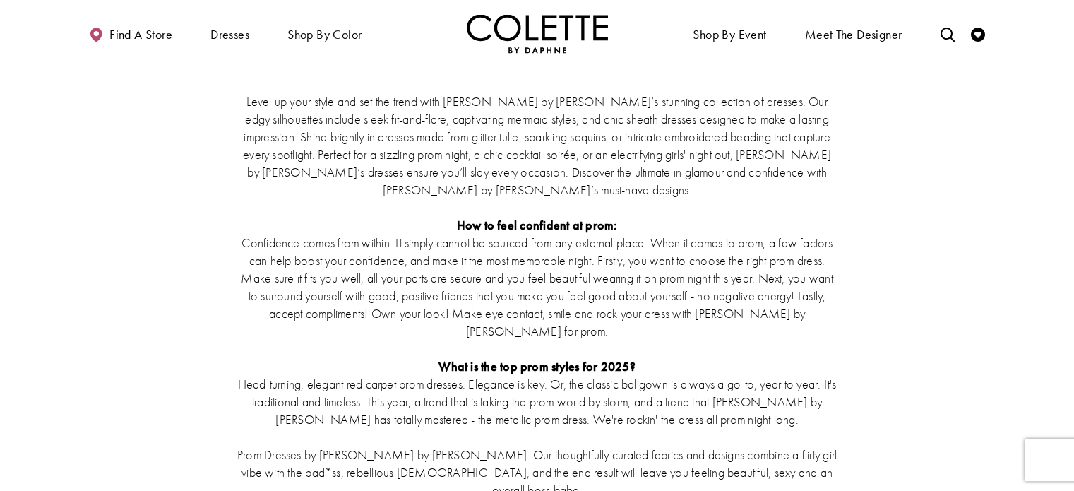
scroll to position [2872, 0]
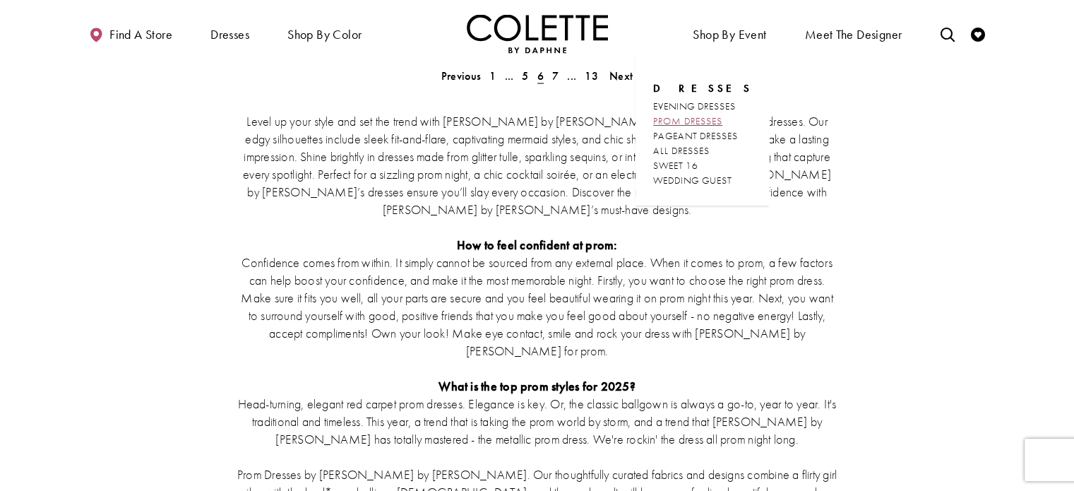
click at [722, 118] on span "PROM DRESSES" at bounding box center [687, 120] width 69 height 13
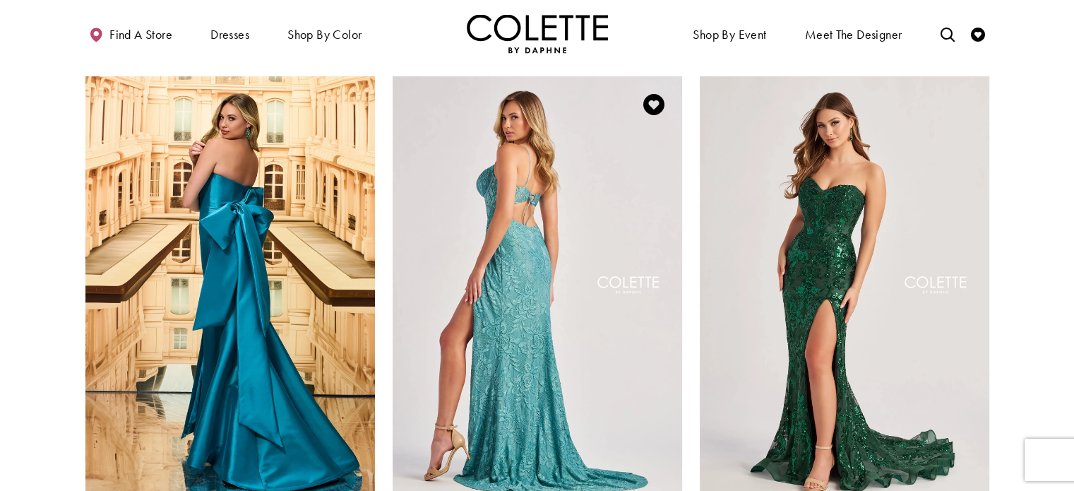
scroll to position [71, 0]
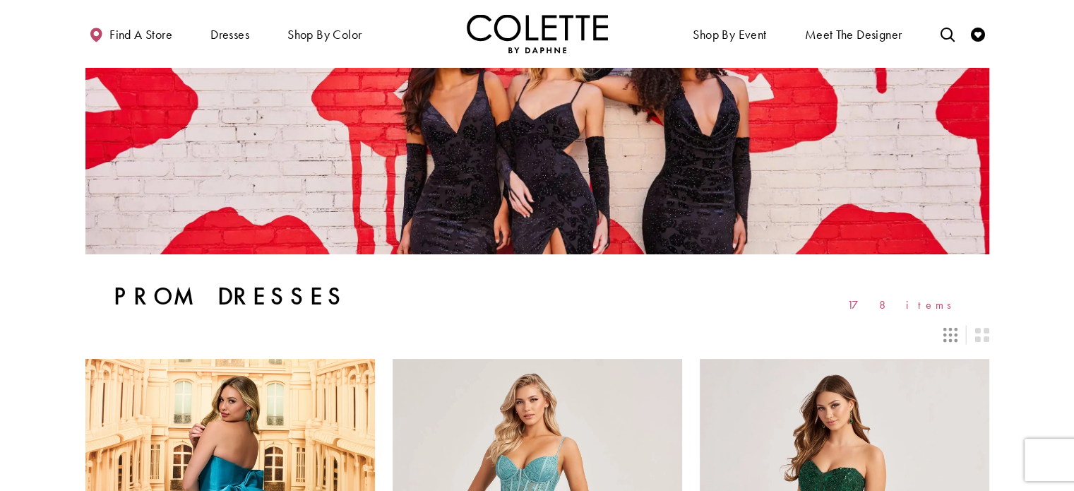
click at [957, 335] on icon "Switch layout to 3 columns" at bounding box center [950, 335] width 14 height 14
click at [983, 337] on icon "Switch layout to 2 columns" at bounding box center [981, 335] width 14 height 14
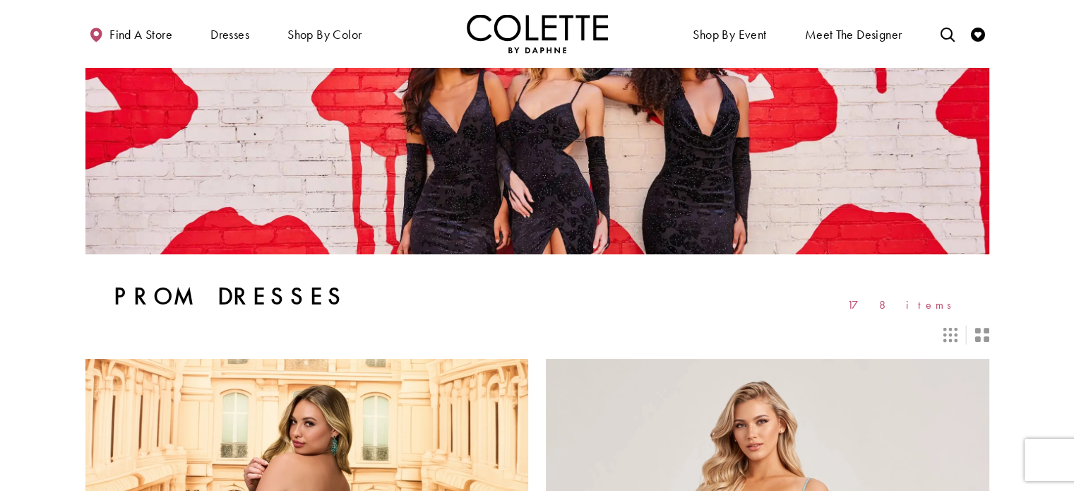
click at [947, 337] on icon "Switch layout to 3 columns" at bounding box center [950, 335] width 14 height 14
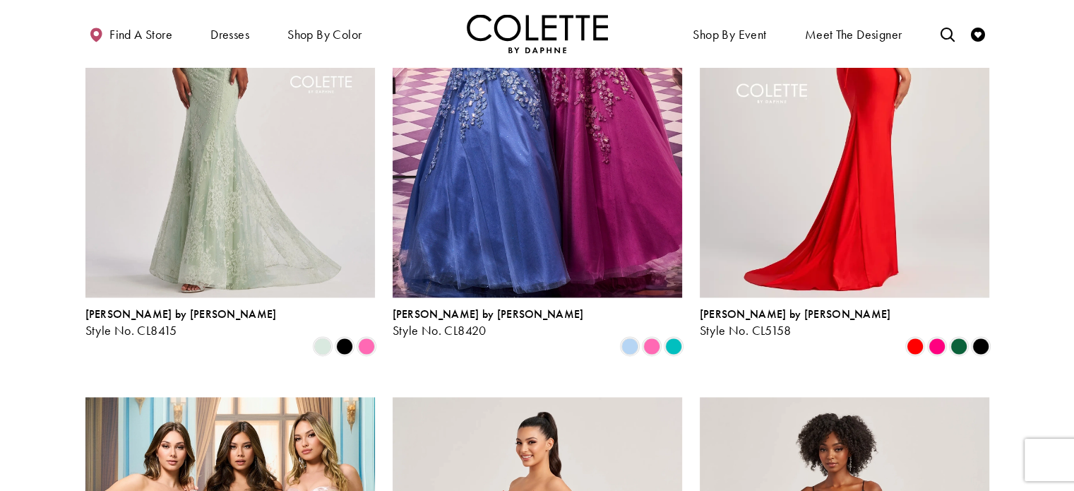
scroll to position [2047, 0]
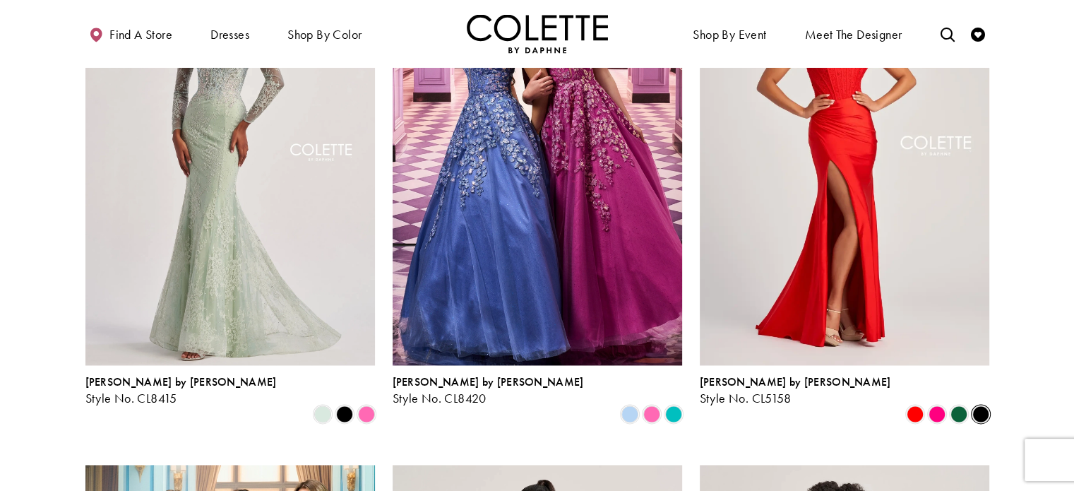
click at [978, 405] on span "Product List" at bounding box center [980, 413] width 17 height 17
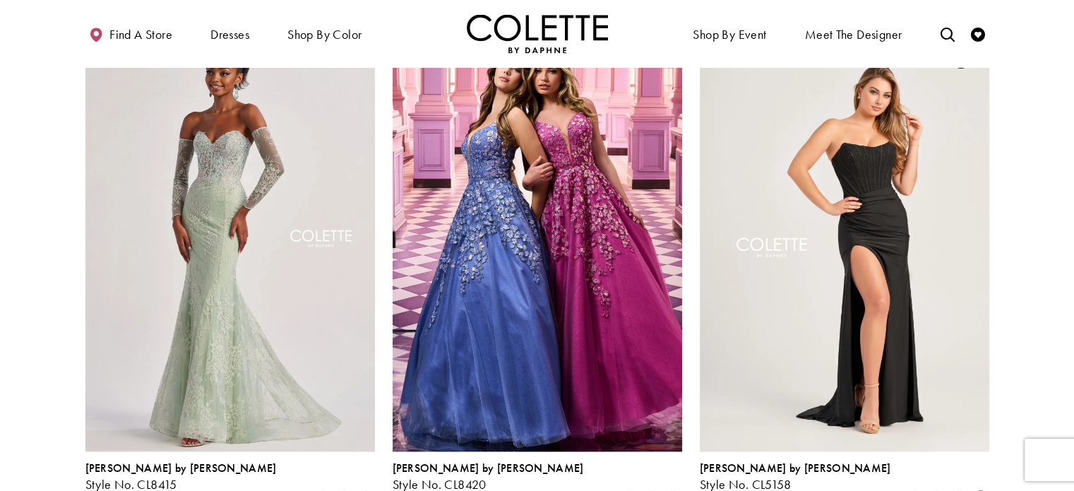
scroll to position [1906, 0]
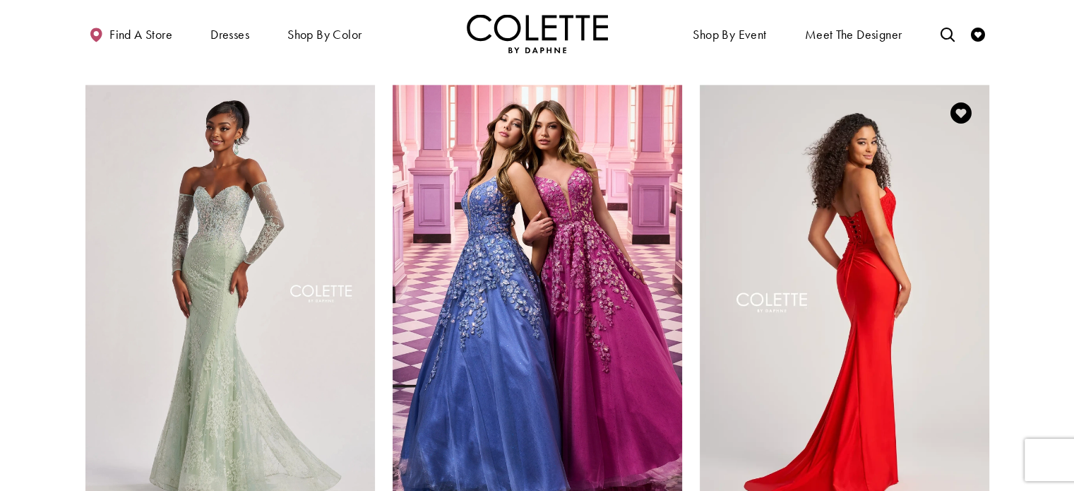
click at [878, 242] on img "Visit Colette by Daphne Style No. CL5158 Page" at bounding box center [844, 295] width 289 height 421
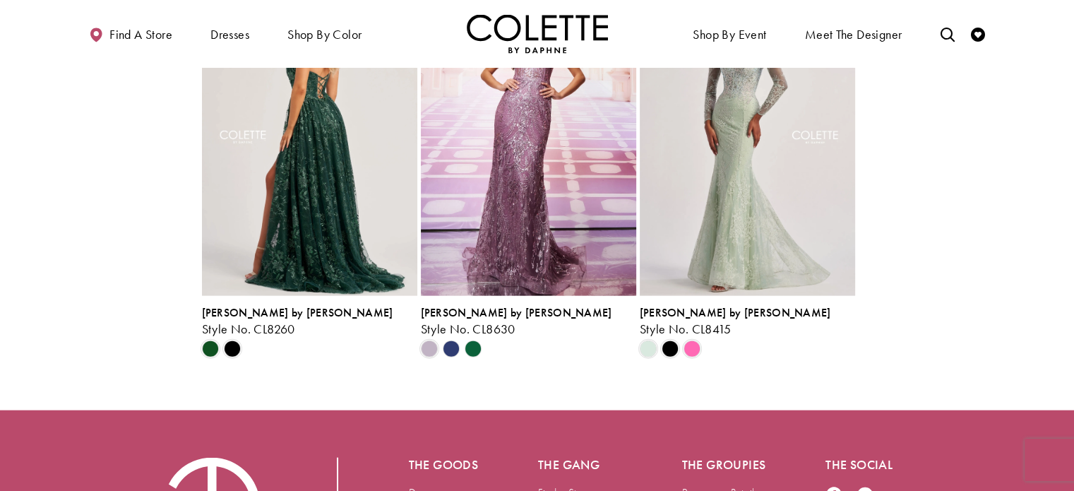
scroll to position [3177, 0]
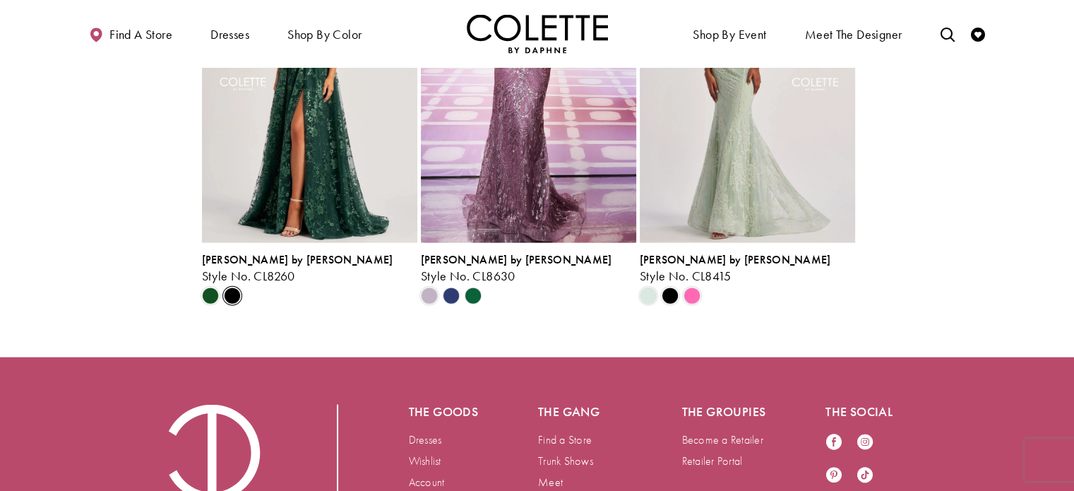
click at [229, 304] on span "Scroll List" at bounding box center [232, 295] width 17 height 17
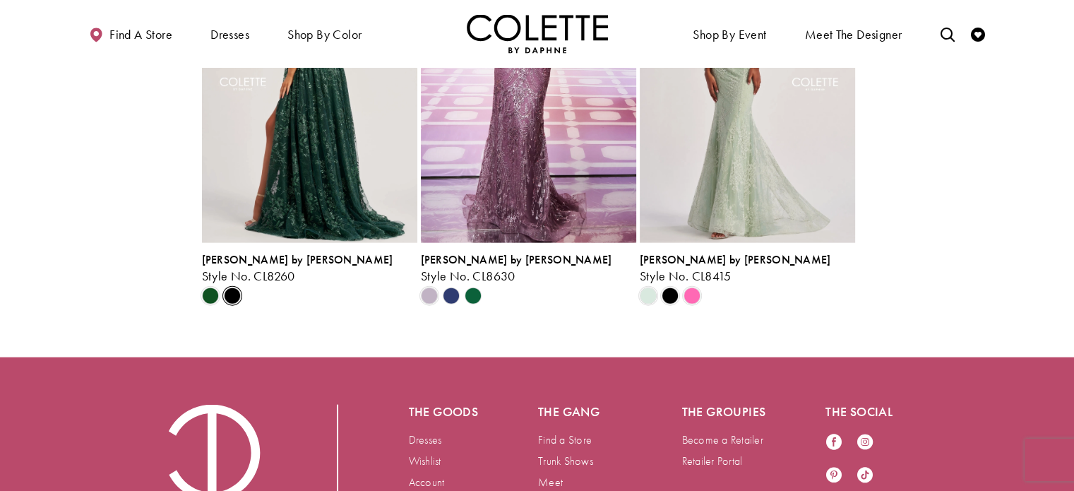
click at [361, 183] on img "Visit Colette by Daphne Style No. CL8260 Page" at bounding box center [309, 85] width 215 height 313
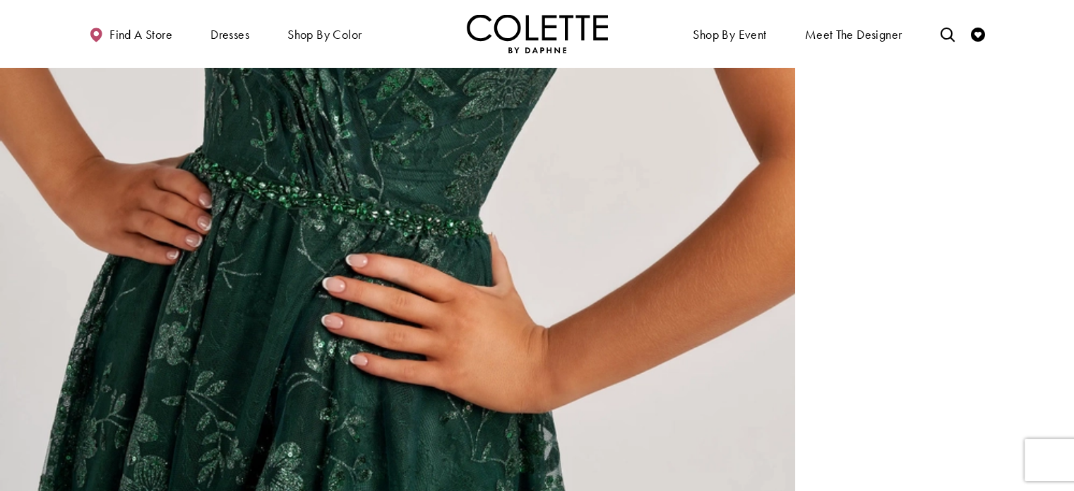
scroll to position [2824, 0]
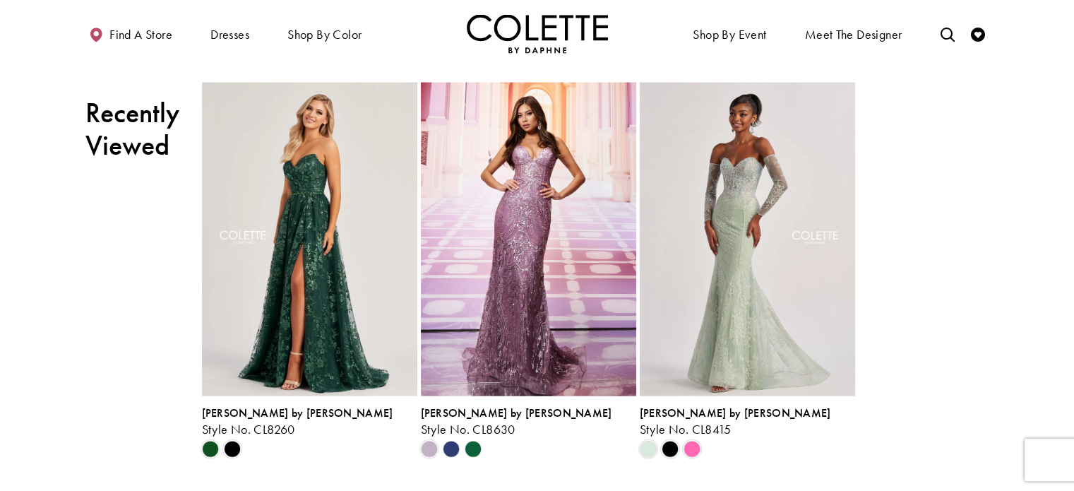
scroll to position [3020, 0]
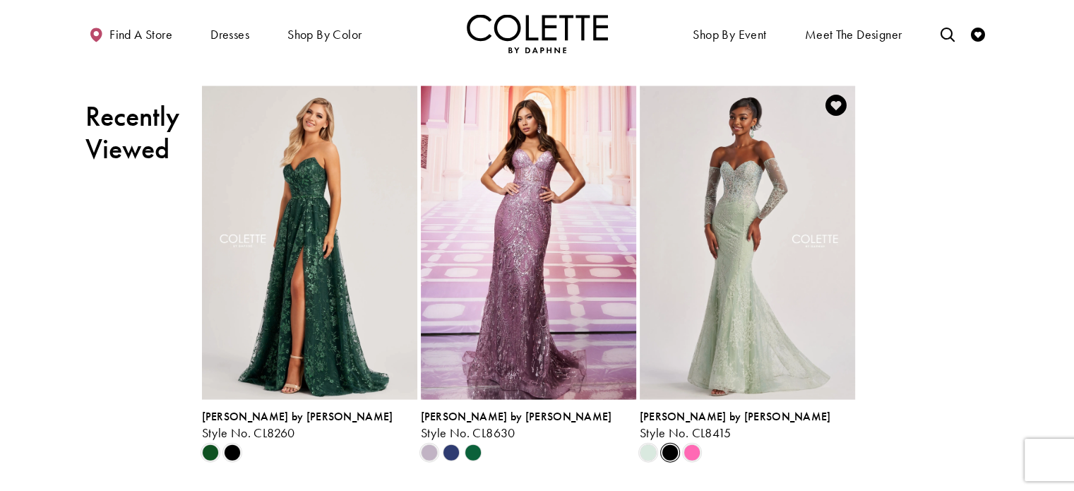
click at [670, 449] on span "Scroll List" at bounding box center [670, 452] width 17 height 17
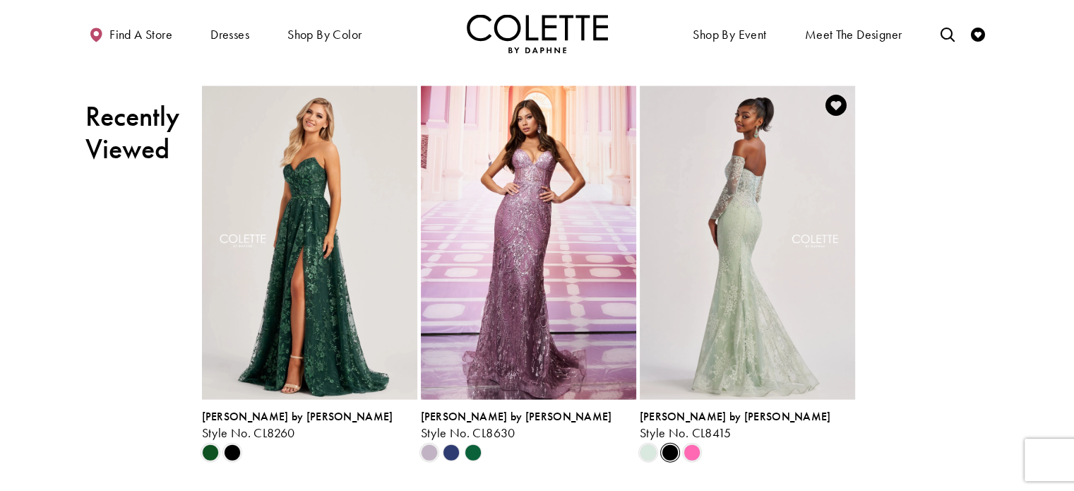
click at [687, 244] on img "Visit Colette by Daphne Style No. CL8415 Page" at bounding box center [747, 242] width 215 height 313
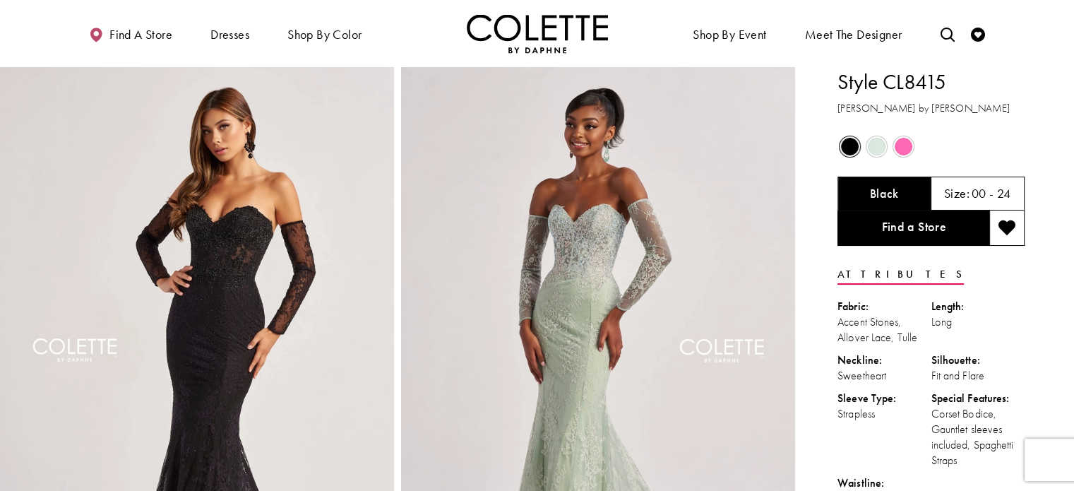
drag, startPoint x: 334, startPoint y: 30, endPoint x: 314, endPoint y: 59, distance: 34.5
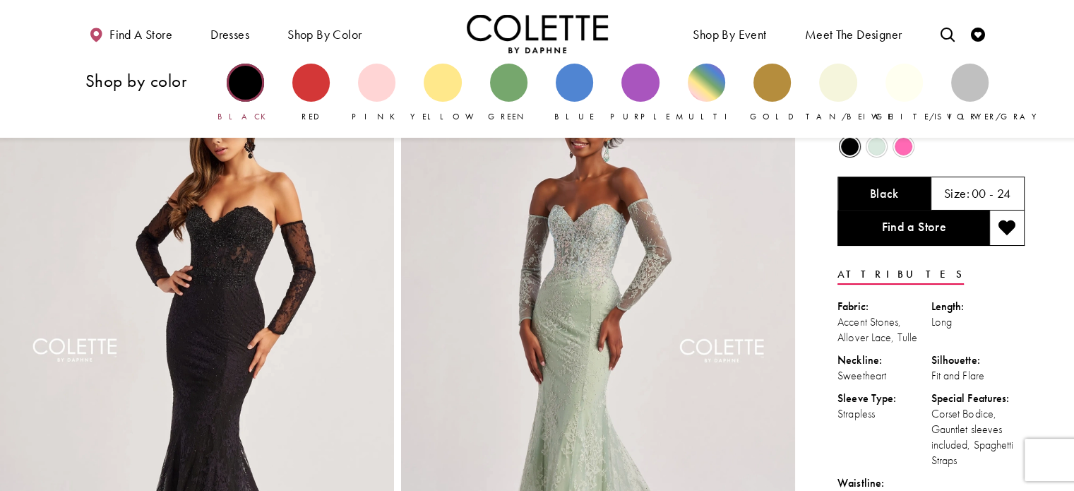
click at [246, 87] on div "Primary block" at bounding box center [245, 82] width 37 height 37
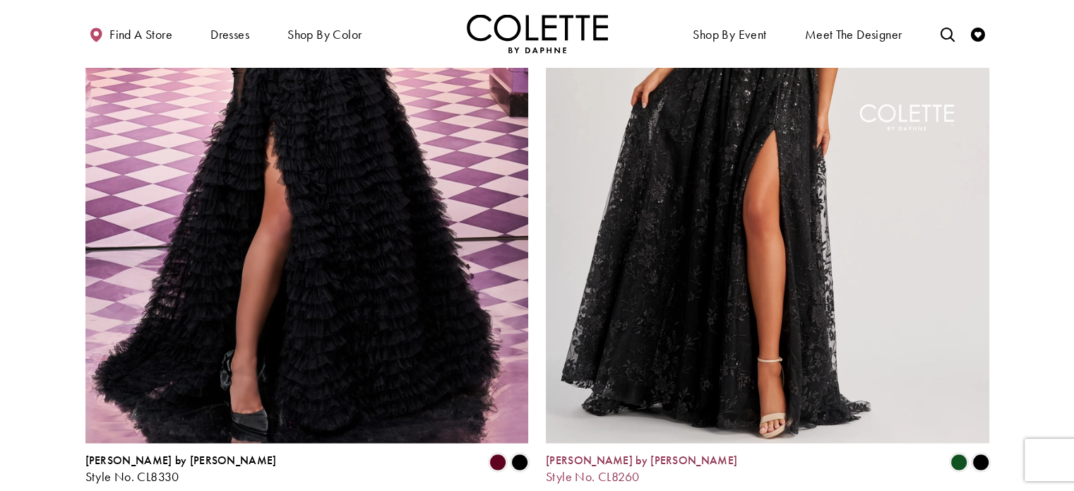
scroll to position [2471, 0]
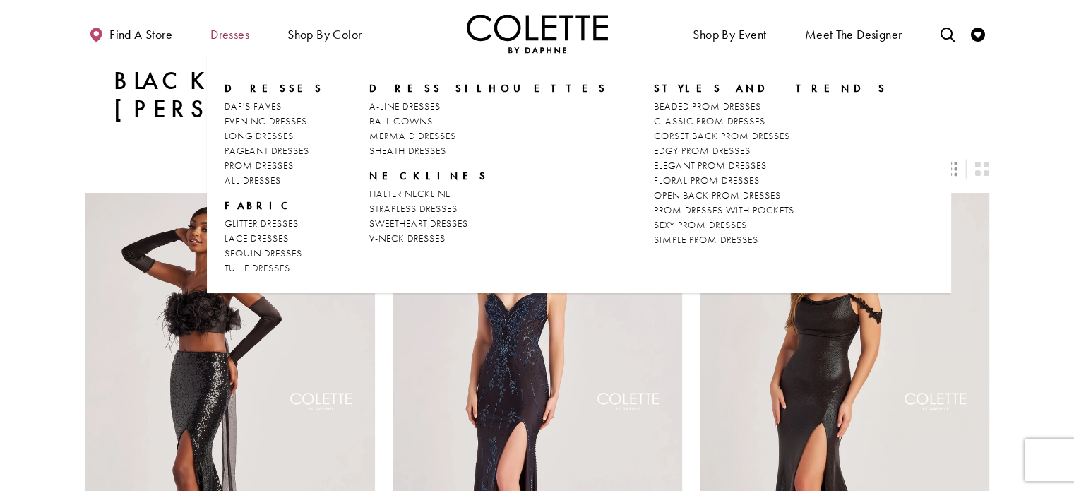
click at [221, 49] on span "Dresses" at bounding box center [230, 33] width 46 height 39
click at [229, 32] on span "Dresses" at bounding box center [229, 35] width 39 height 14
click at [229, 36] on span "Dresses" at bounding box center [229, 35] width 39 height 14
click at [261, 132] on span "LONG DRESSES" at bounding box center [259, 135] width 69 height 13
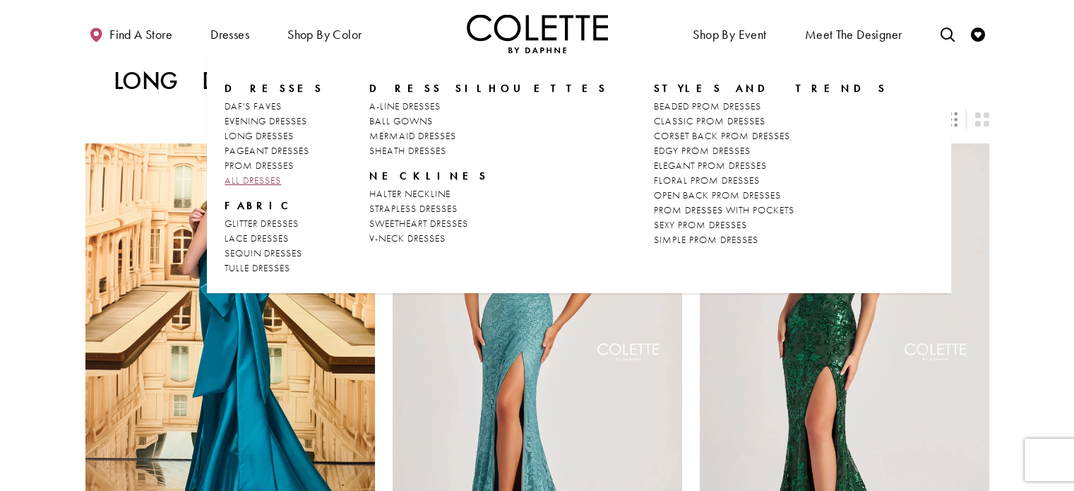
click at [260, 180] on span "ALL DRESSES" at bounding box center [253, 180] width 56 height 13
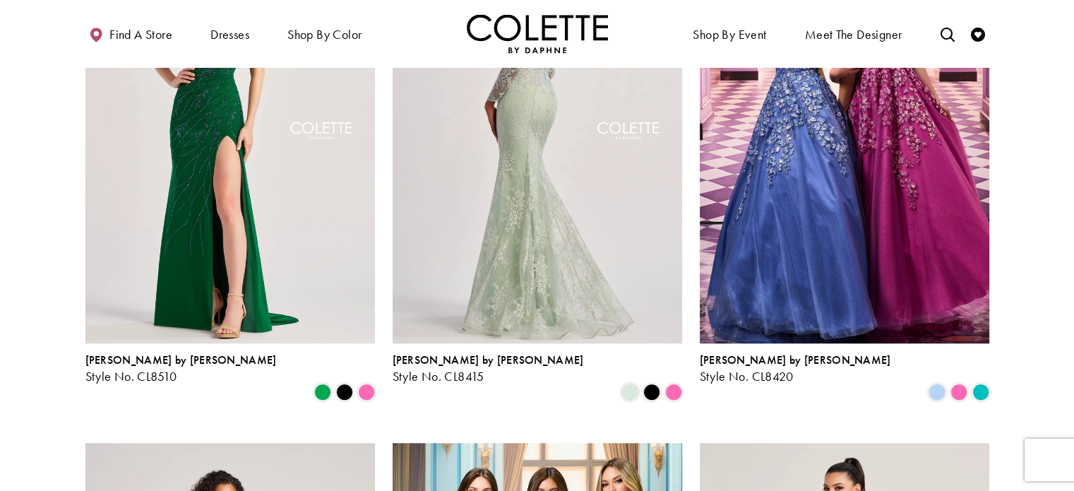
scroll to position [1271, 0]
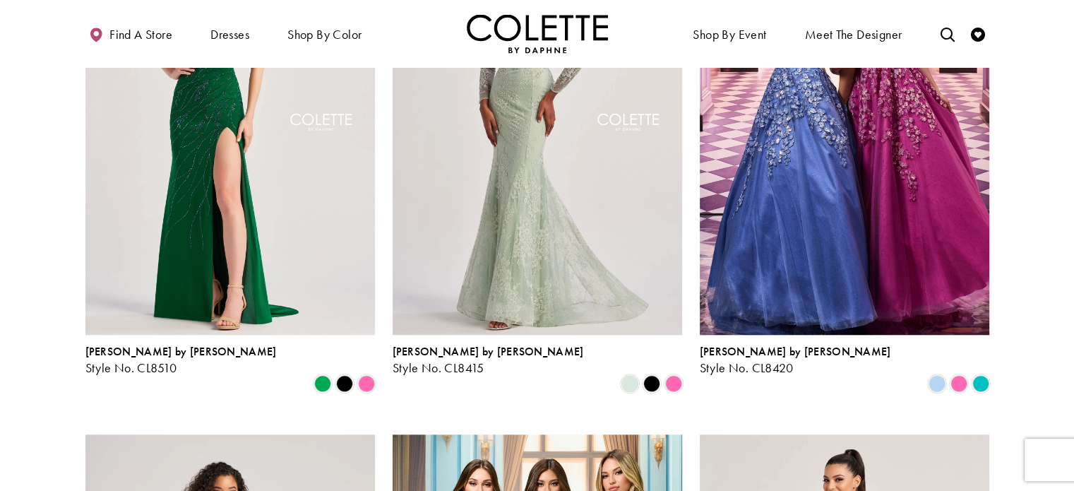
drag, startPoint x: 652, startPoint y: 321, endPoint x: 640, endPoint y: 321, distance: 12.0
click at [650, 375] on span "Product List" at bounding box center [651, 383] width 17 height 17
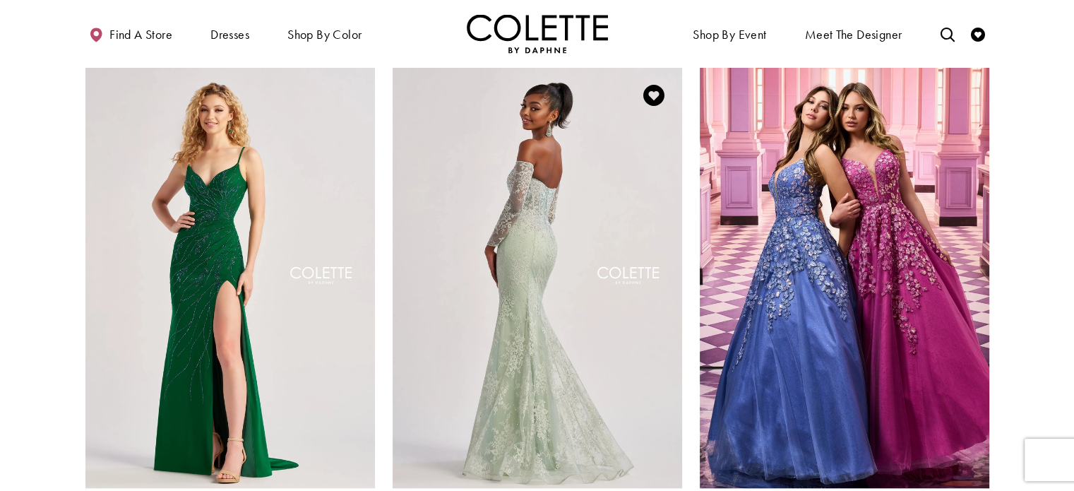
scroll to position [1059, 0]
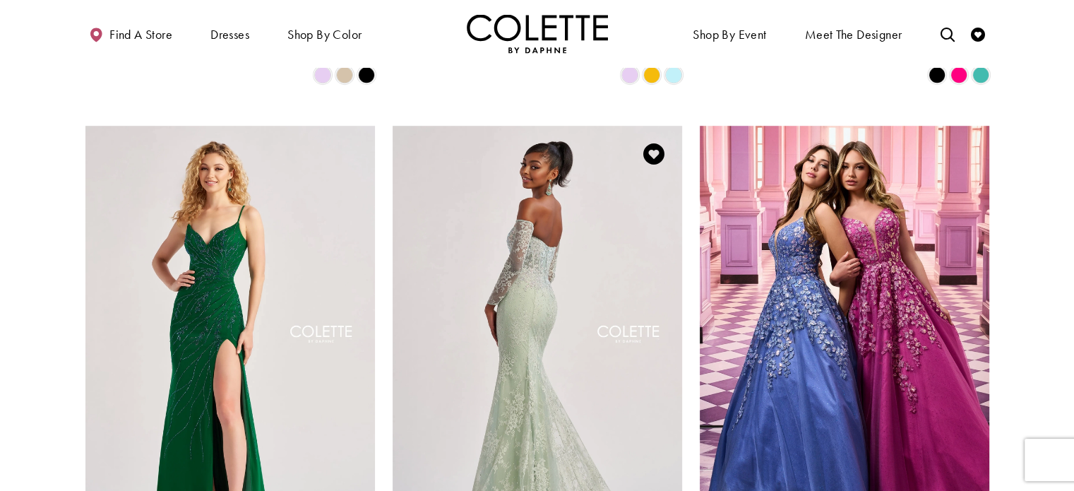
click at [576, 262] on img "Visit Colette by Daphne Style No. CL8415 Page" at bounding box center [537, 336] width 289 height 421
